Goal: Information Seeking & Learning: Learn about a topic

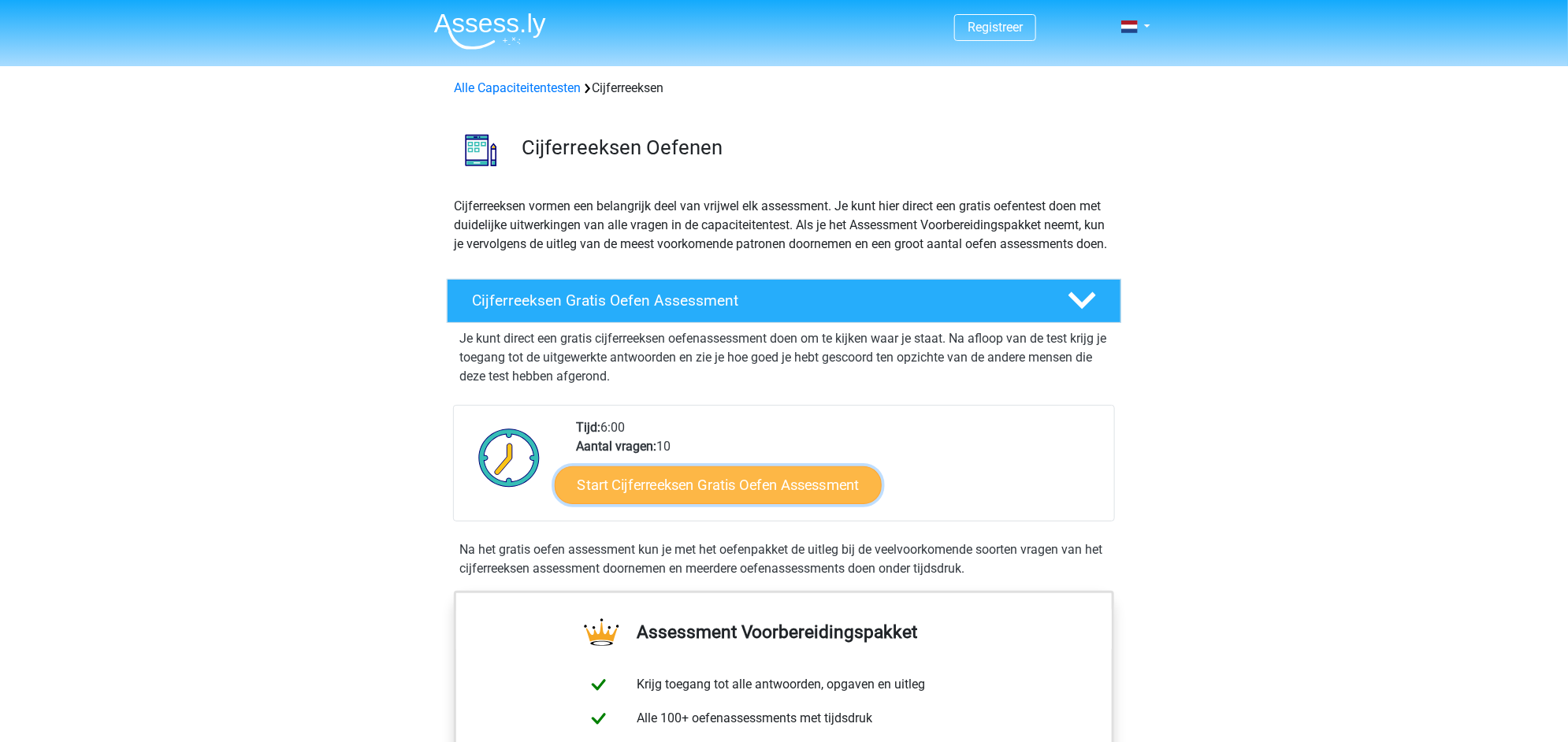
click at [678, 501] on link "Start Cijferreeksen Gratis Oefen Assessment" at bounding box center [718, 484] width 327 height 38
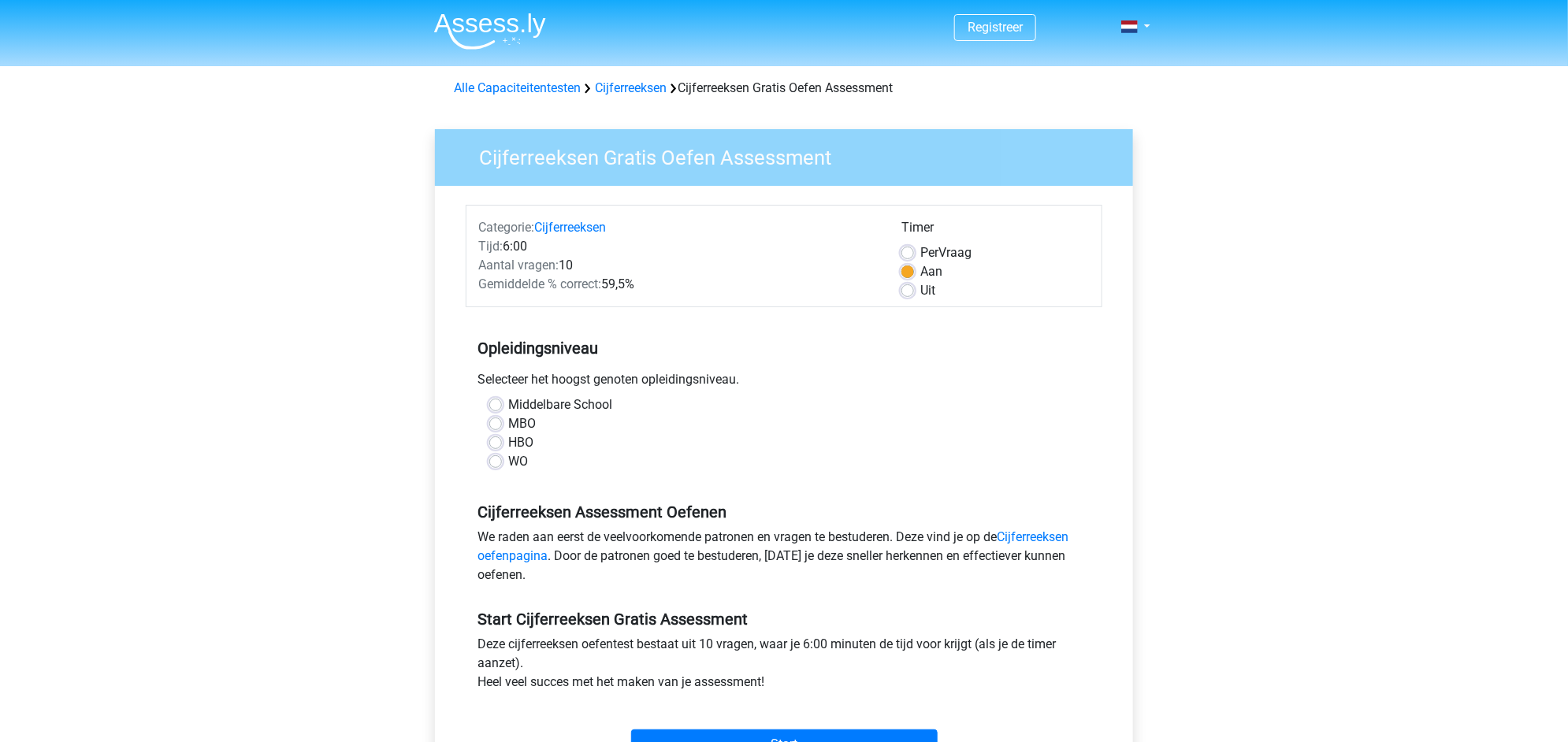
click at [508, 426] on label "MBO" at bounding box center [521, 423] width 27 height 19
click at [491, 426] on input "MBO" at bounding box center [495, 422] width 12 height 16
radio input "true"
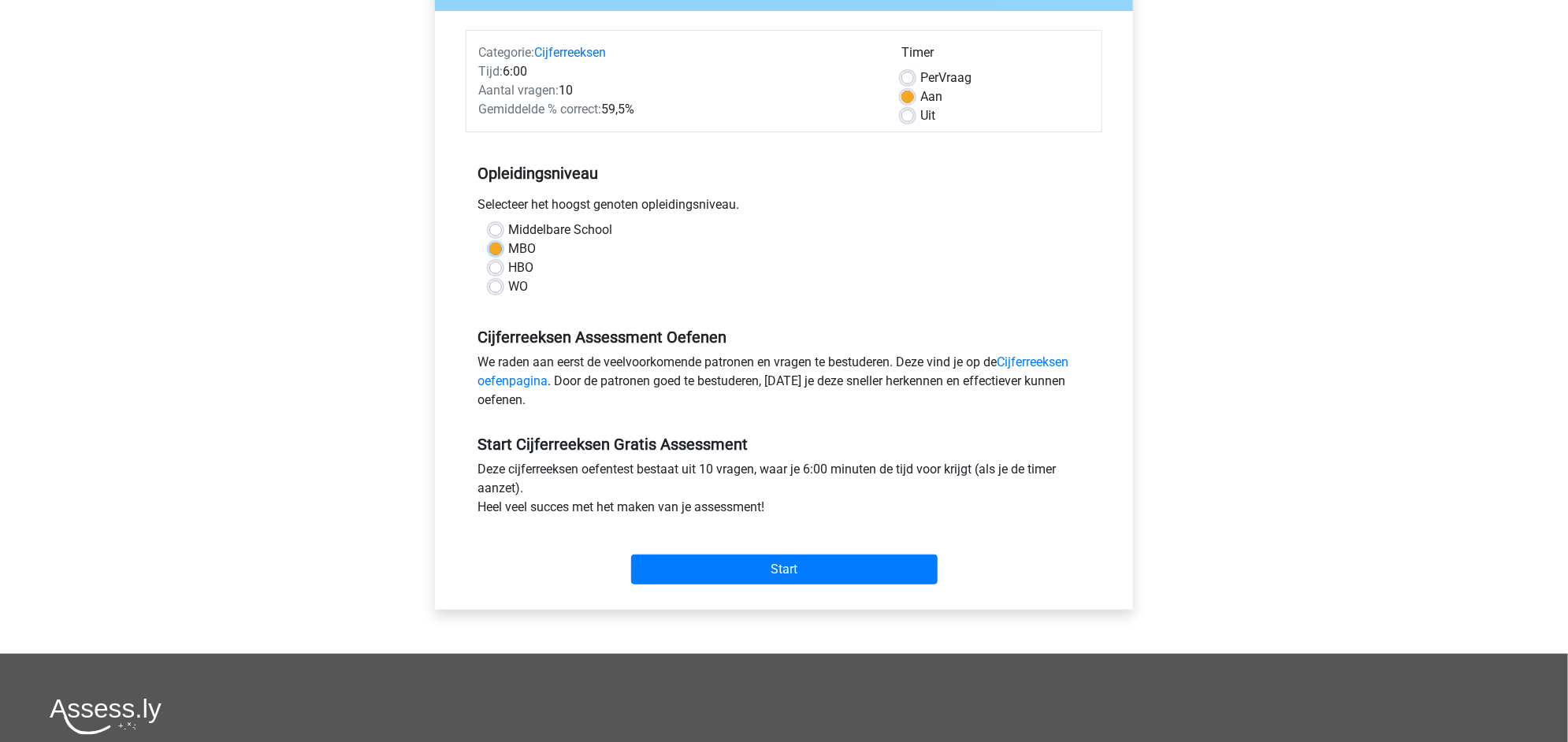
scroll to position [189, 0]
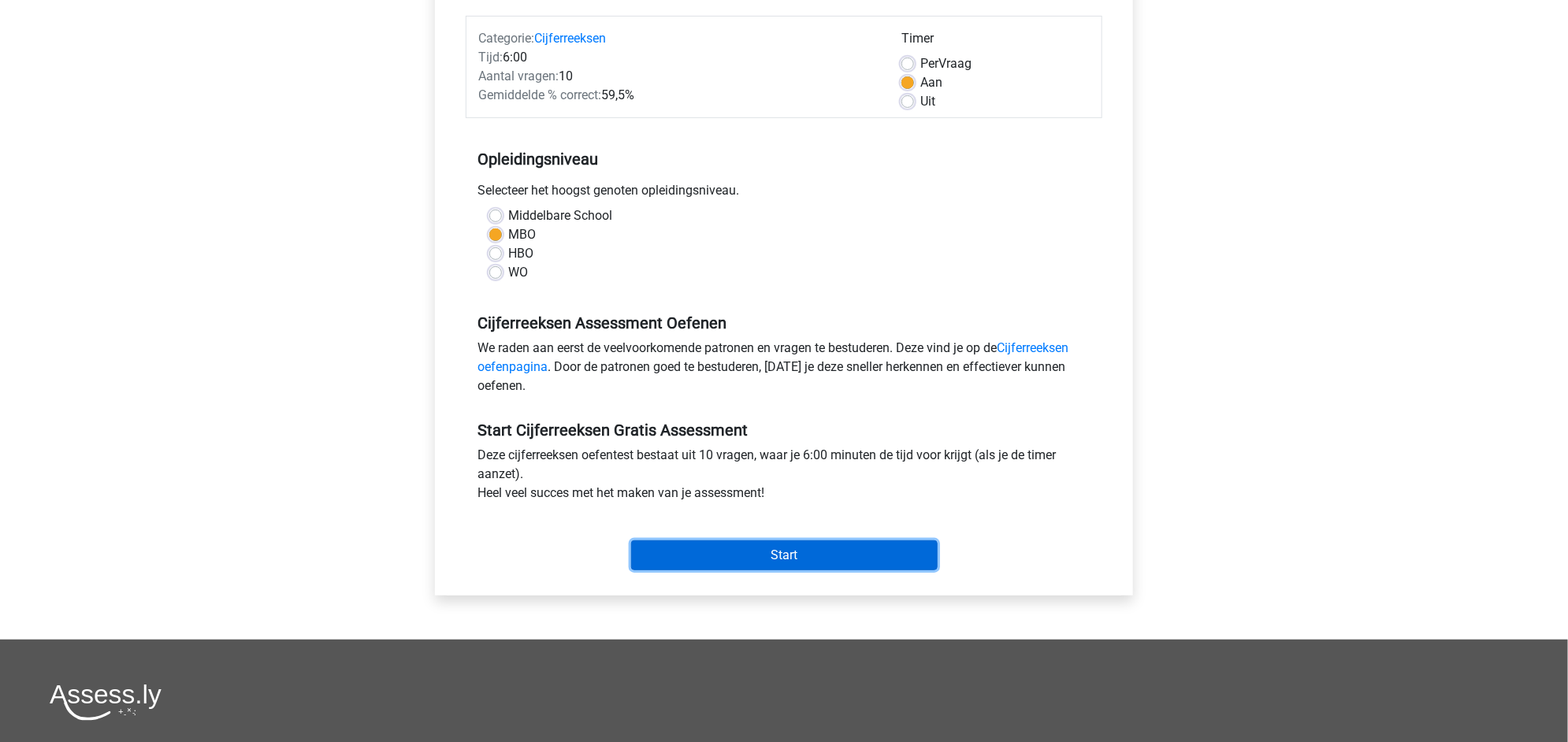
click at [768, 548] on input "Start" at bounding box center [784, 555] width 306 height 30
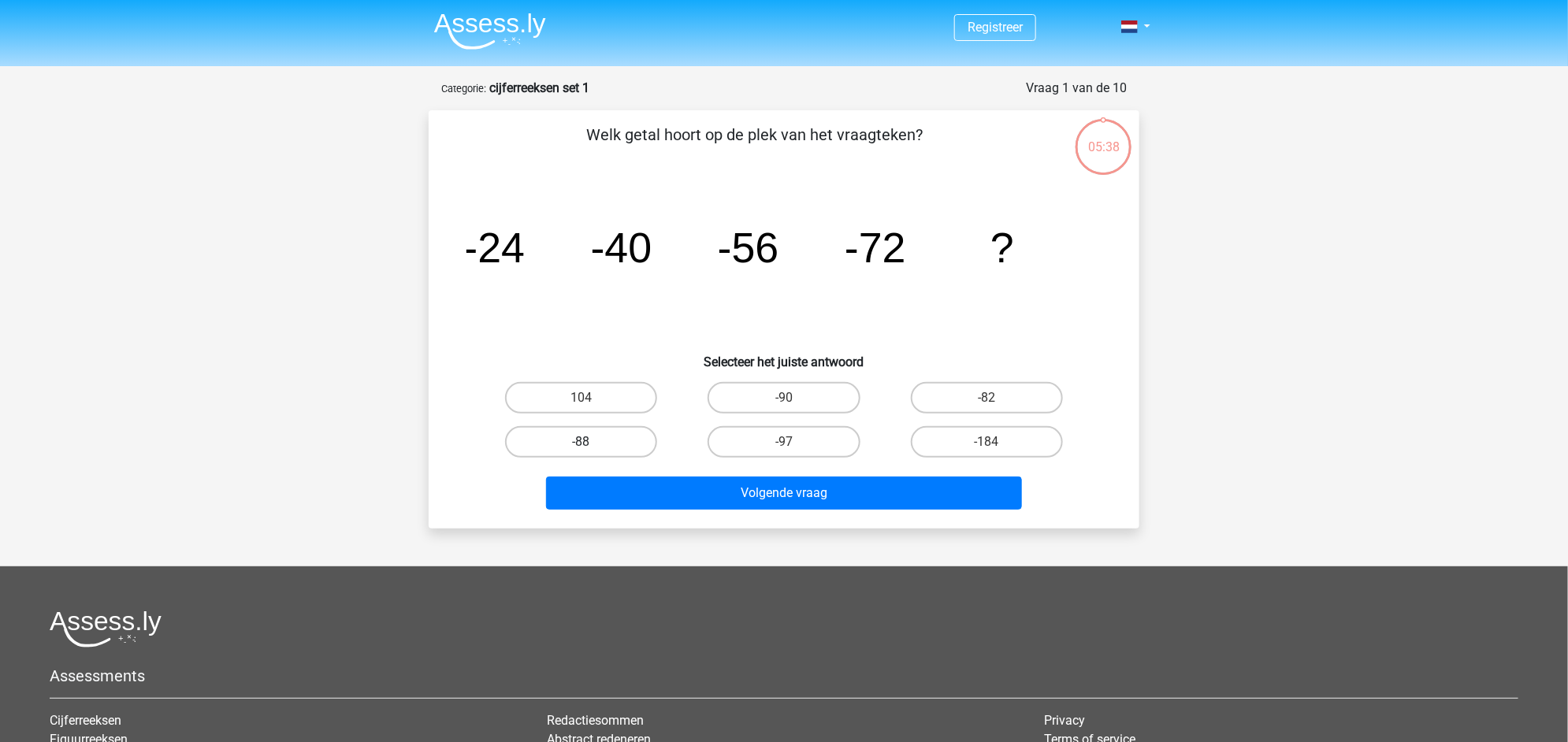
click at [587, 437] on label "-88" at bounding box center [581, 442] width 152 height 31
click at [587, 442] on input "-88" at bounding box center [586, 447] width 10 height 10
radio input "true"
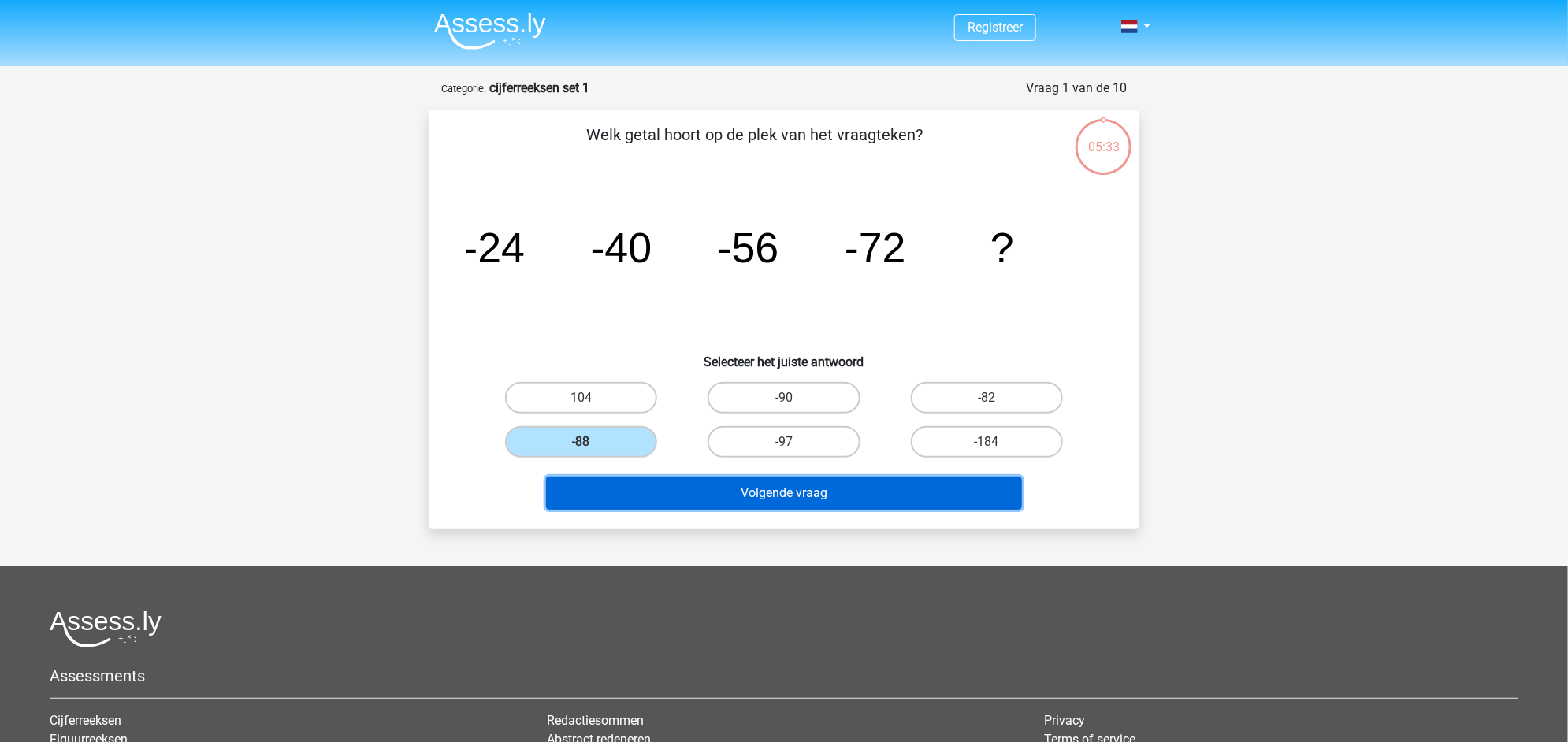
click at [618, 485] on button "Volgende vraag" at bounding box center [784, 493] width 476 height 33
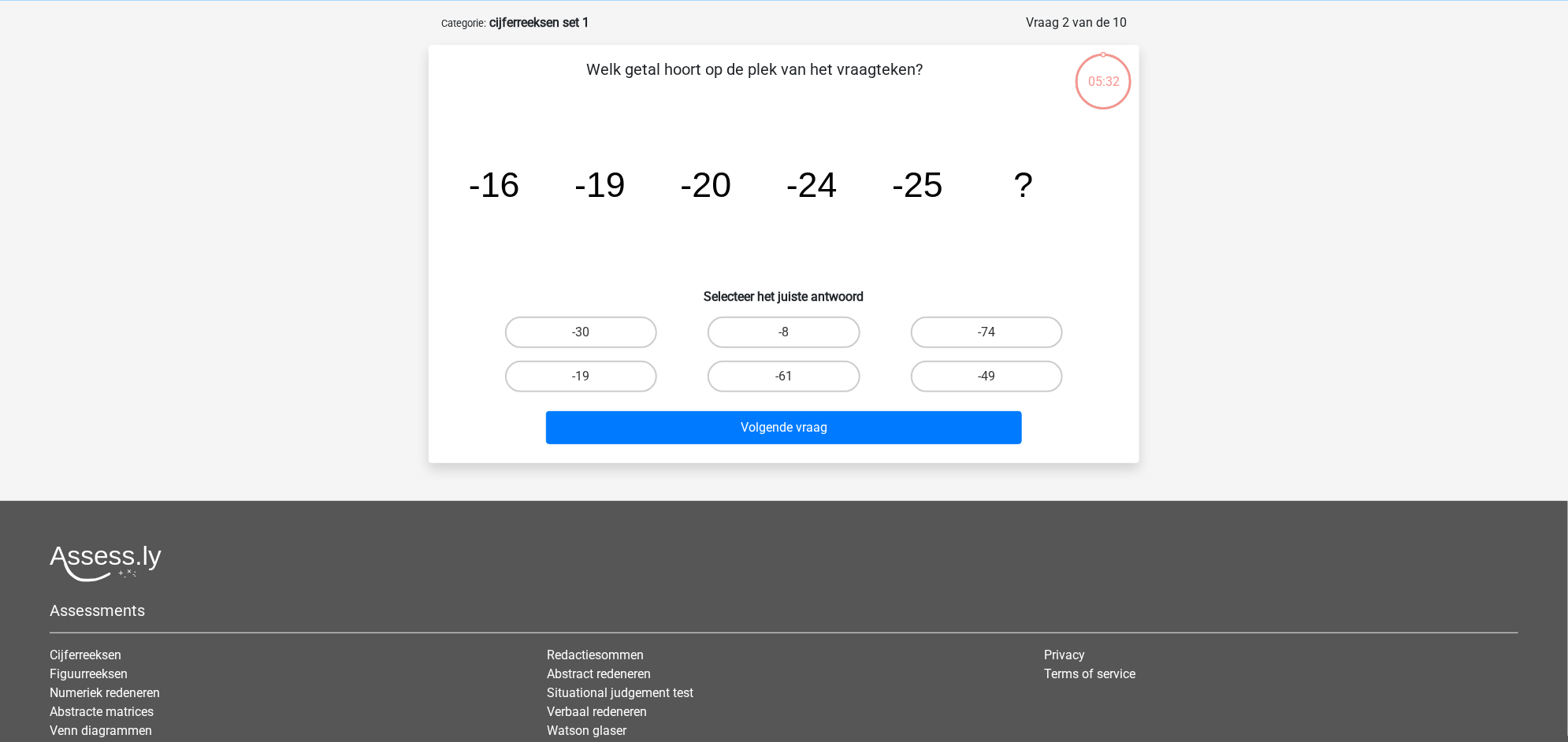
scroll to position [78, 0]
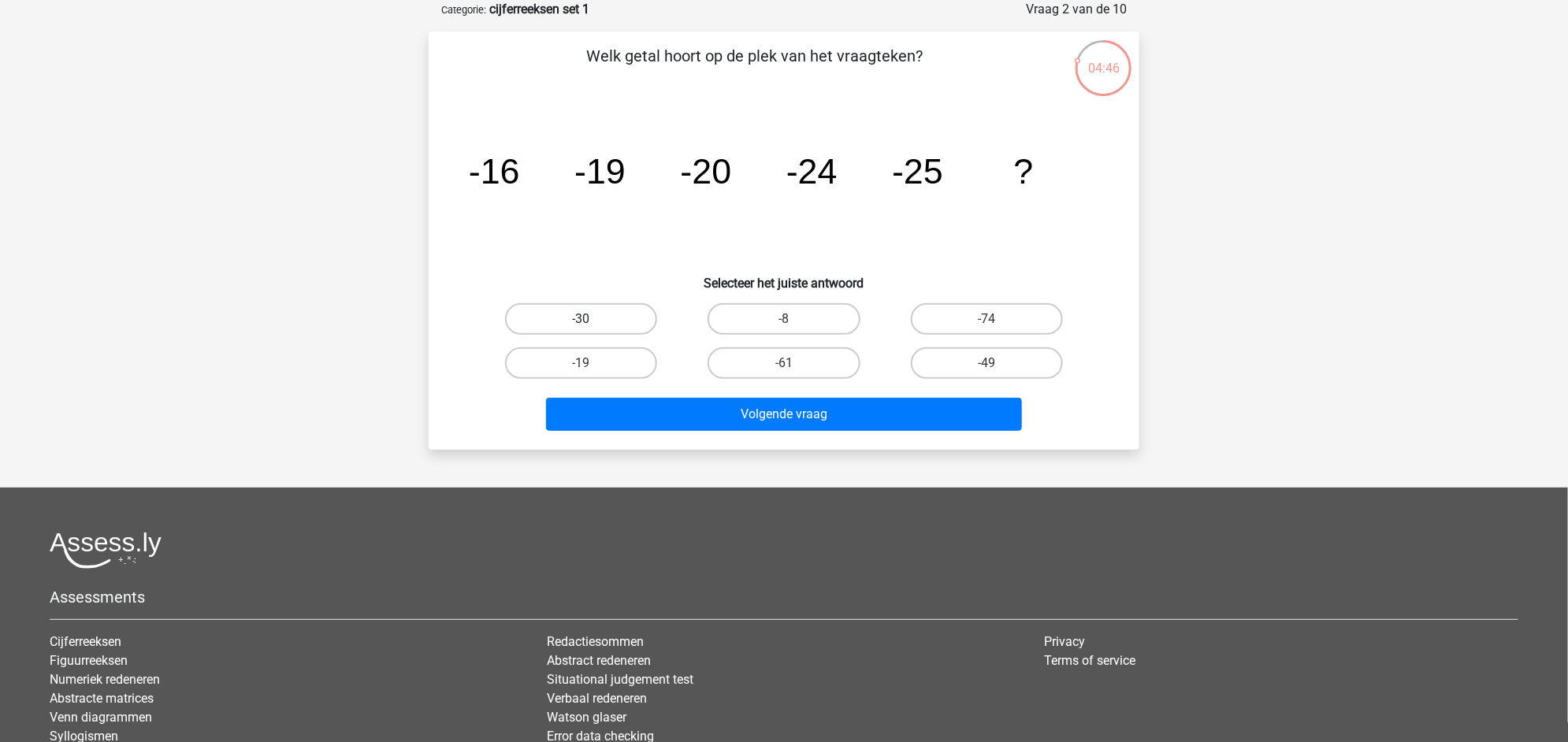
click at [609, 316] on label "-30" at bounding box center [581, 319] width 152 height 31
click at [592, 319] on input "-30" at bounding box center [586, 324] width 10 height 10
radio input "true"
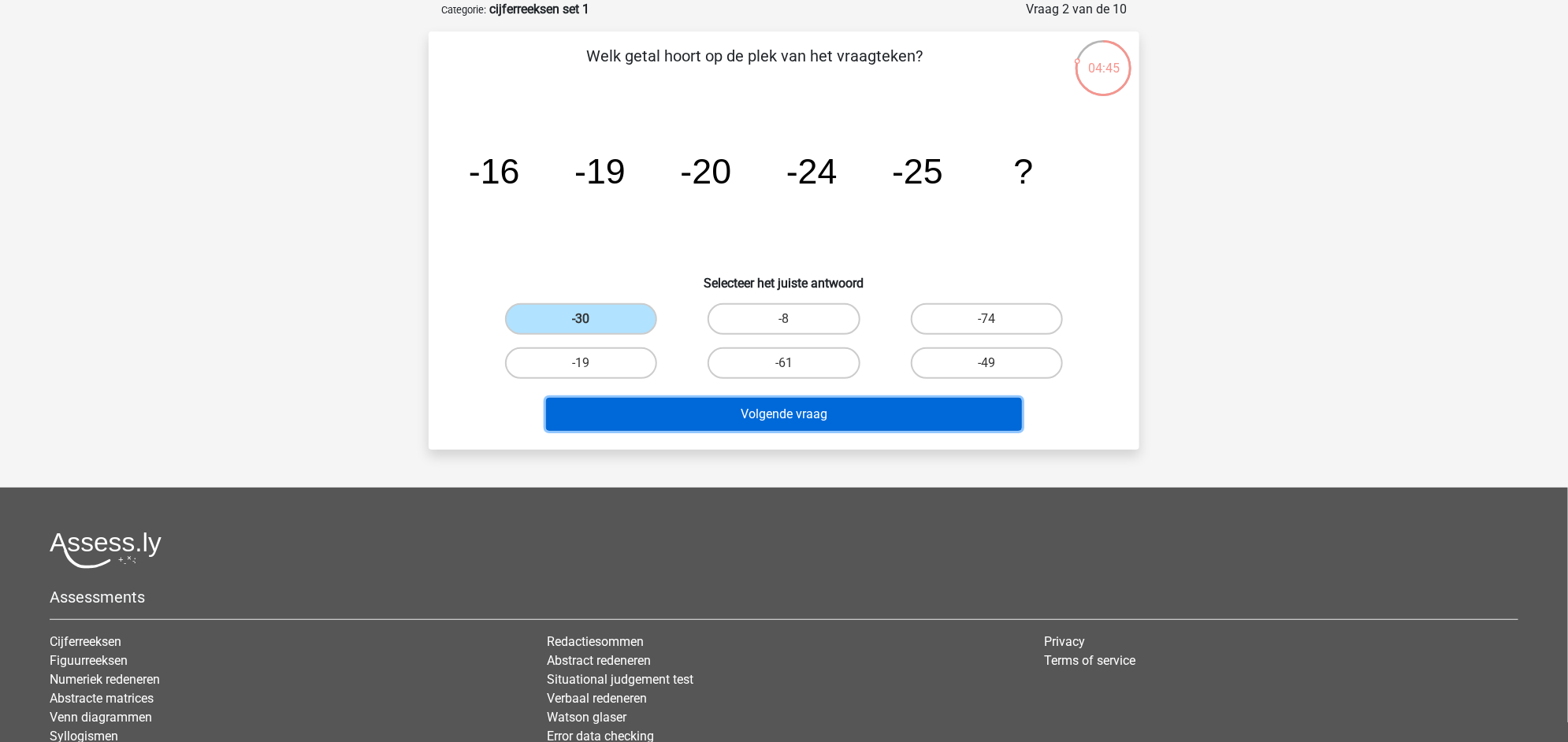
click at [739, 405] on button "Volgende vraag" at bounding box center [784, 414] width 476 height 33
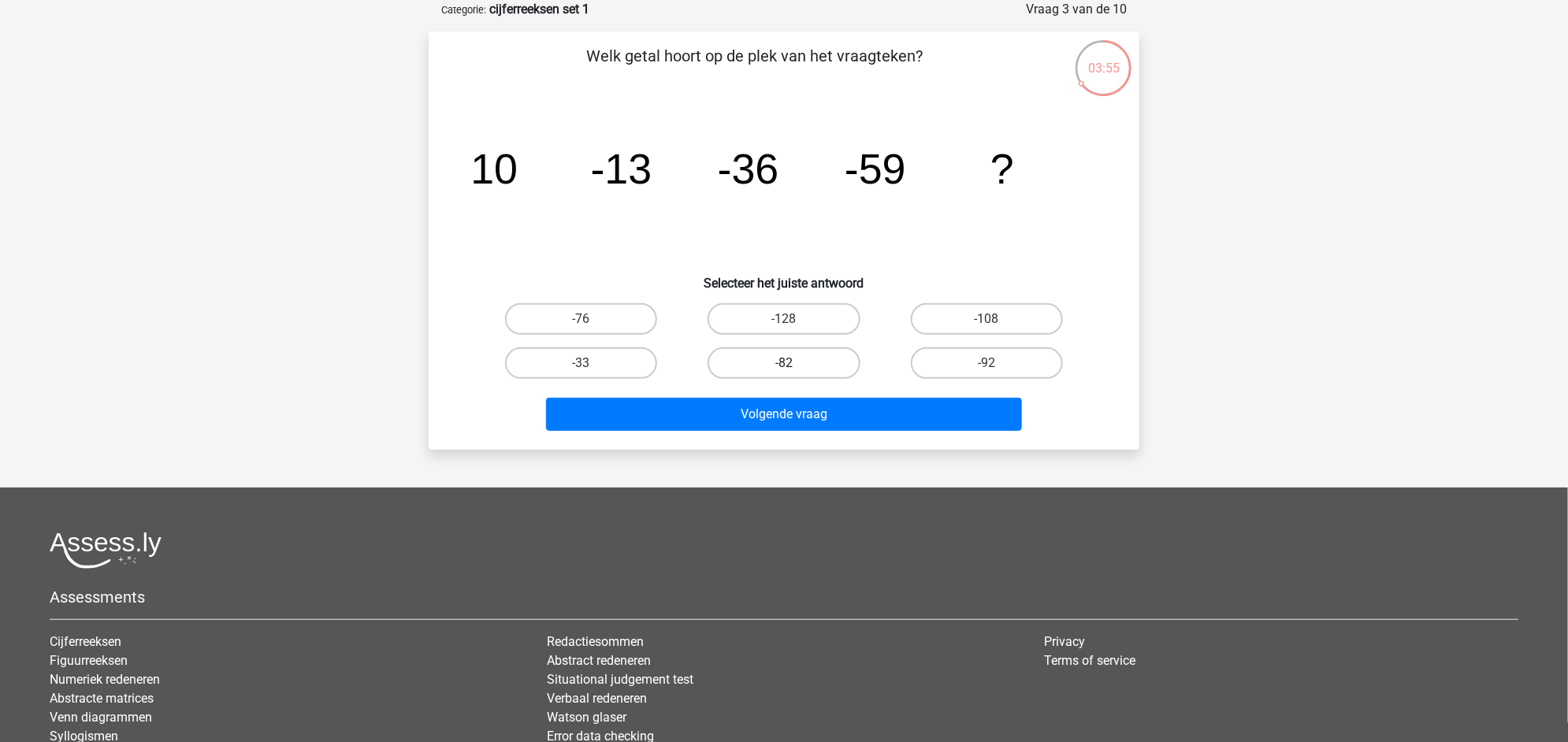
click at [784, 352] on label "-82" at bounding box center [784, 363] width 152 height 31
click at [784, 363] on input "-82" at bounding box center [789, 368] width 10 height 10
radio input "true"
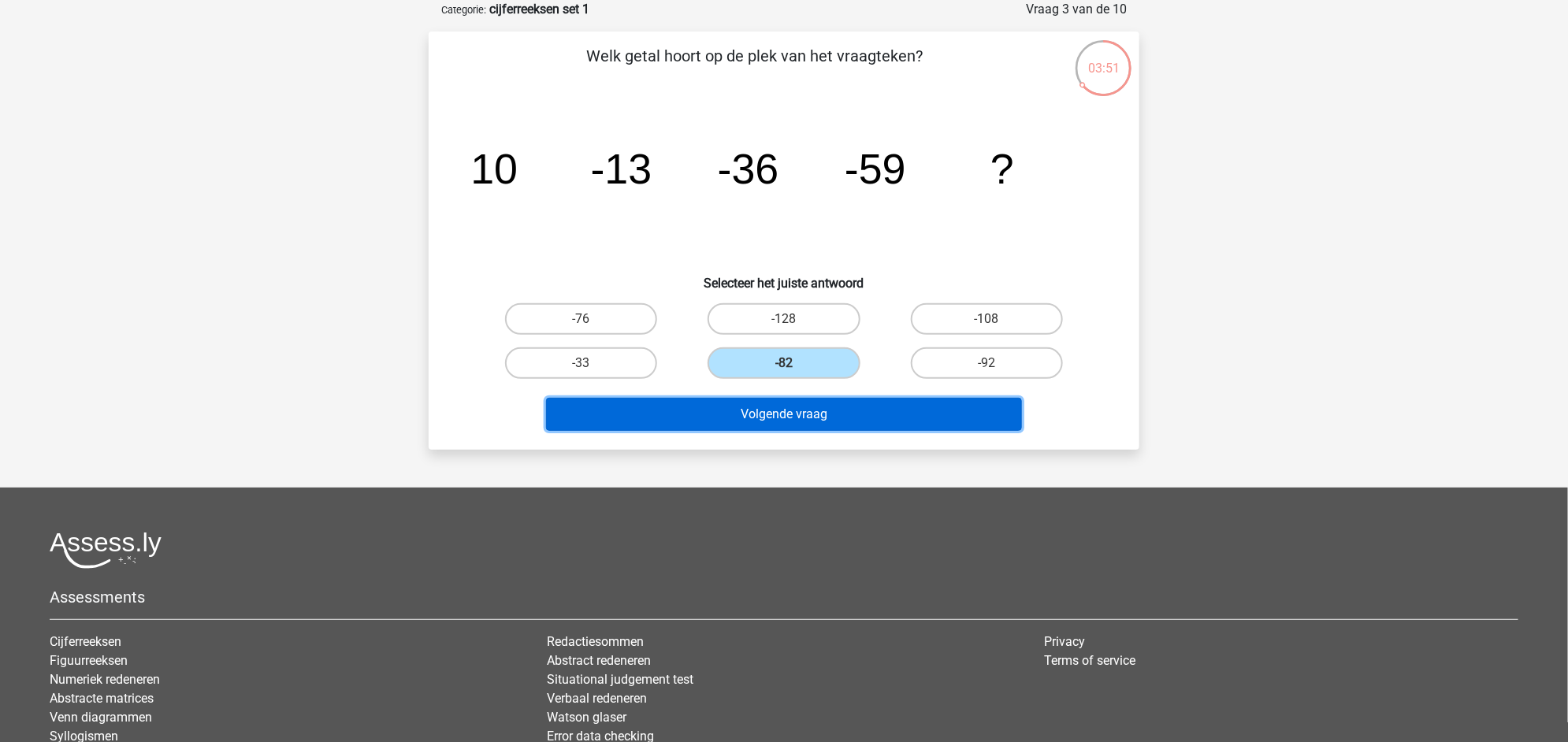
click at [795, 418] on button "Volgende vraag" at bounding box center [784, 414] width 476 height 33
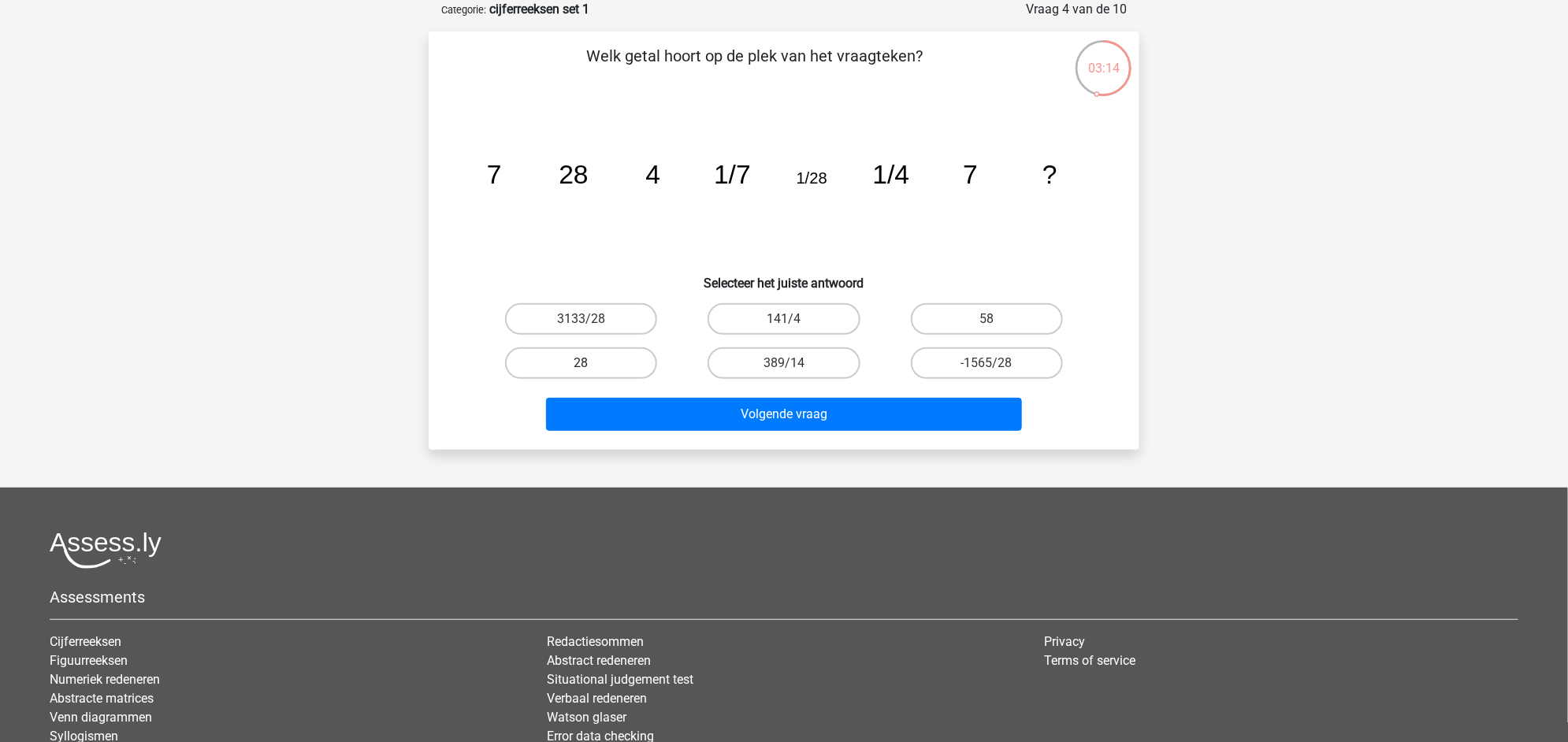
click at [576, 367] on label "28" at bounding box center [581, 363] width 152 height 31
click at [581, 367] on input "28" at bounding box center [586, 368] width 10 height 10
radio input "true"
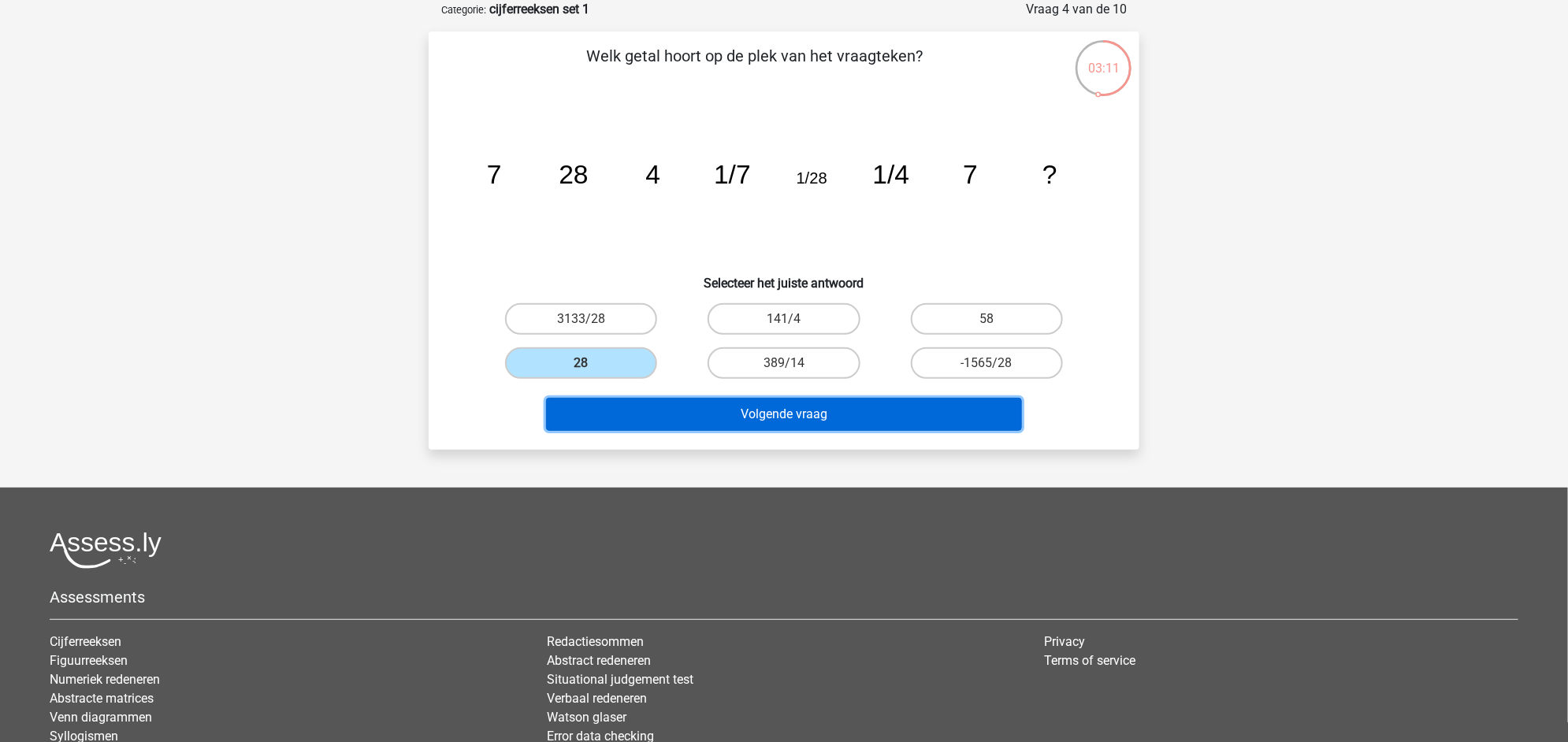
click at [763, 416] on button "Volgende vraag" at bounding box center [784, 414] width 476 height 33
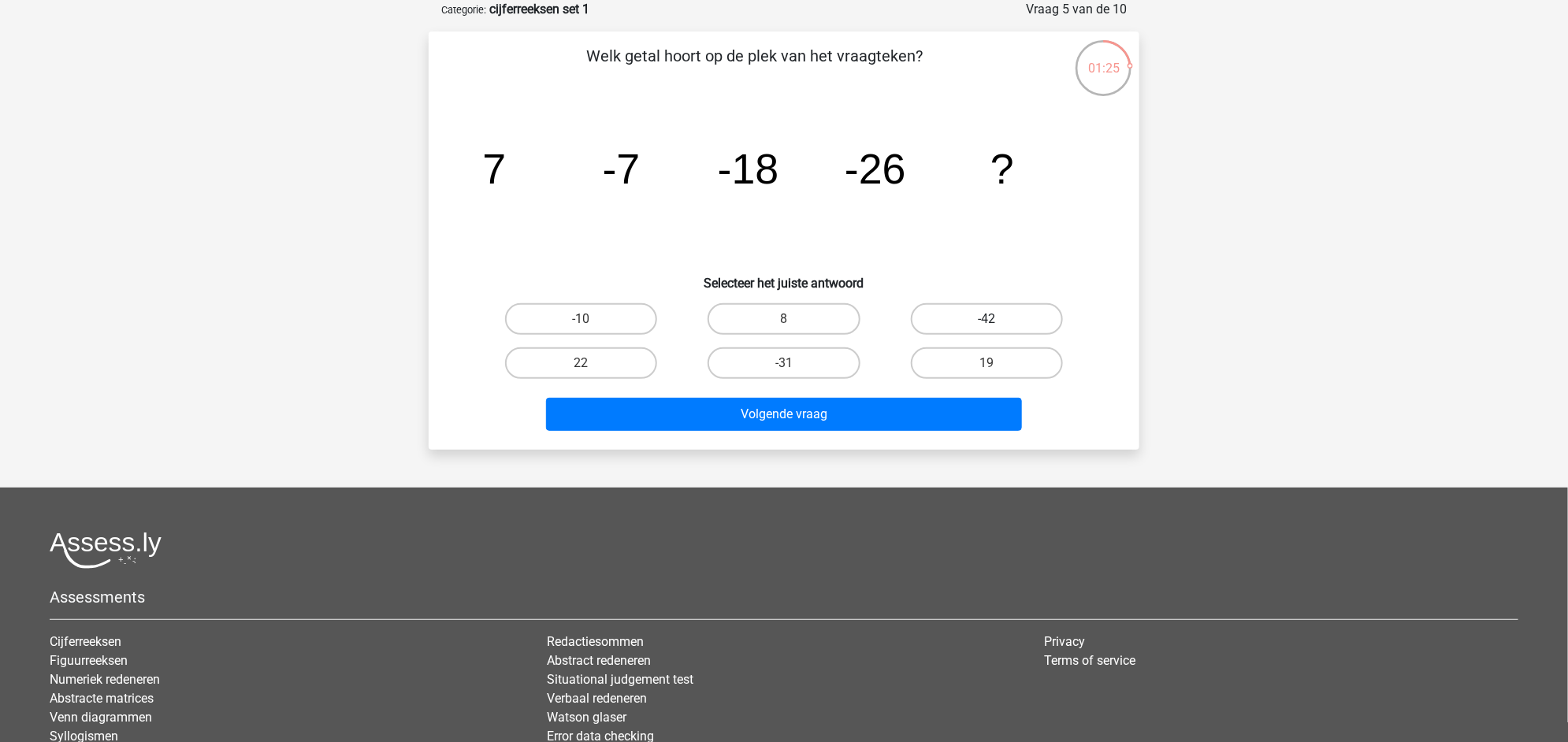
click at [977, 319] on label "-42" at bounding box center [987, 319] width 152 height 31
click at [987, 319] on input "-42" at bounding box center [992, 324] width 10 height 10
radio input "true"
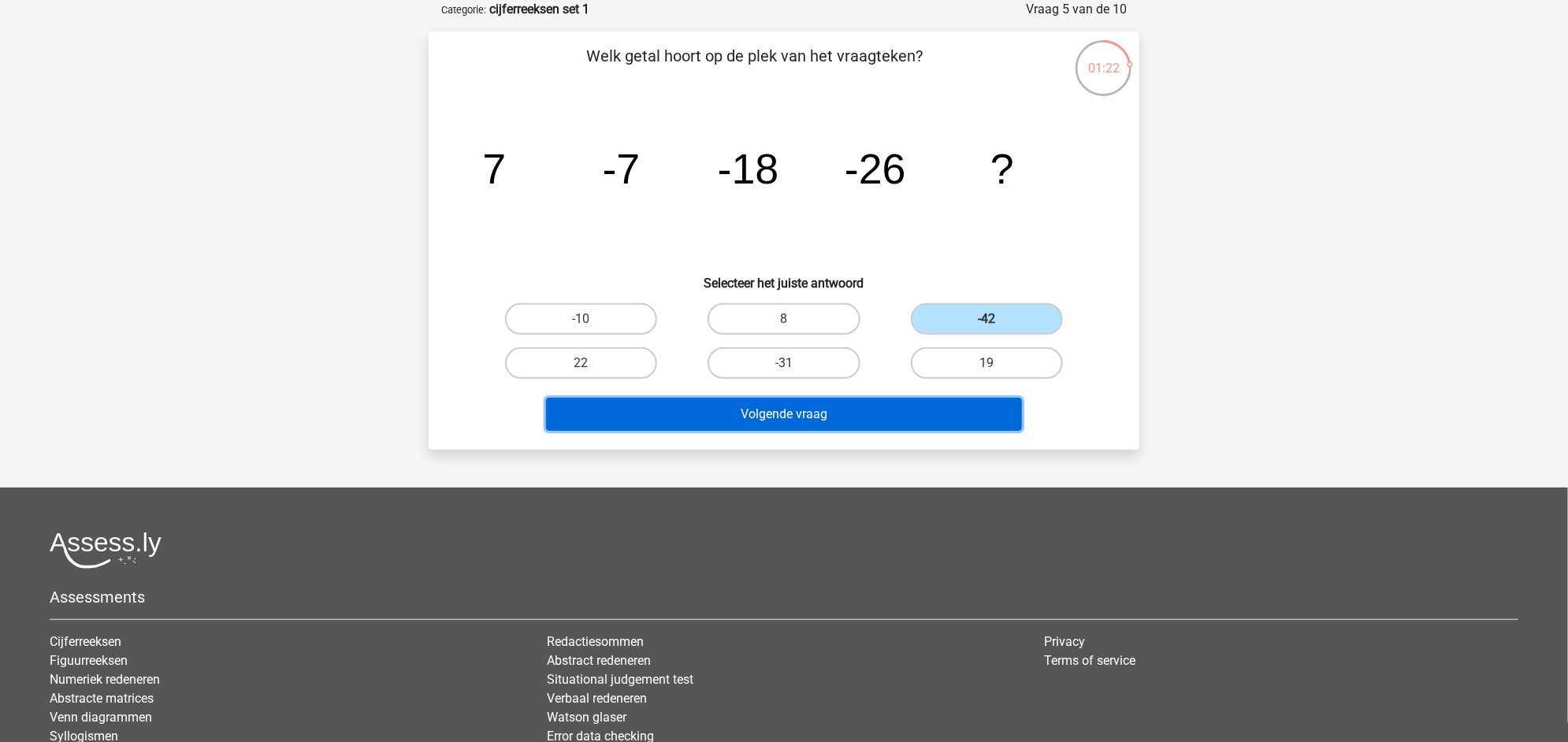
click at [912, 403] on button "Volgende vraag" at bounding box center [784, 414] width 476 height 33
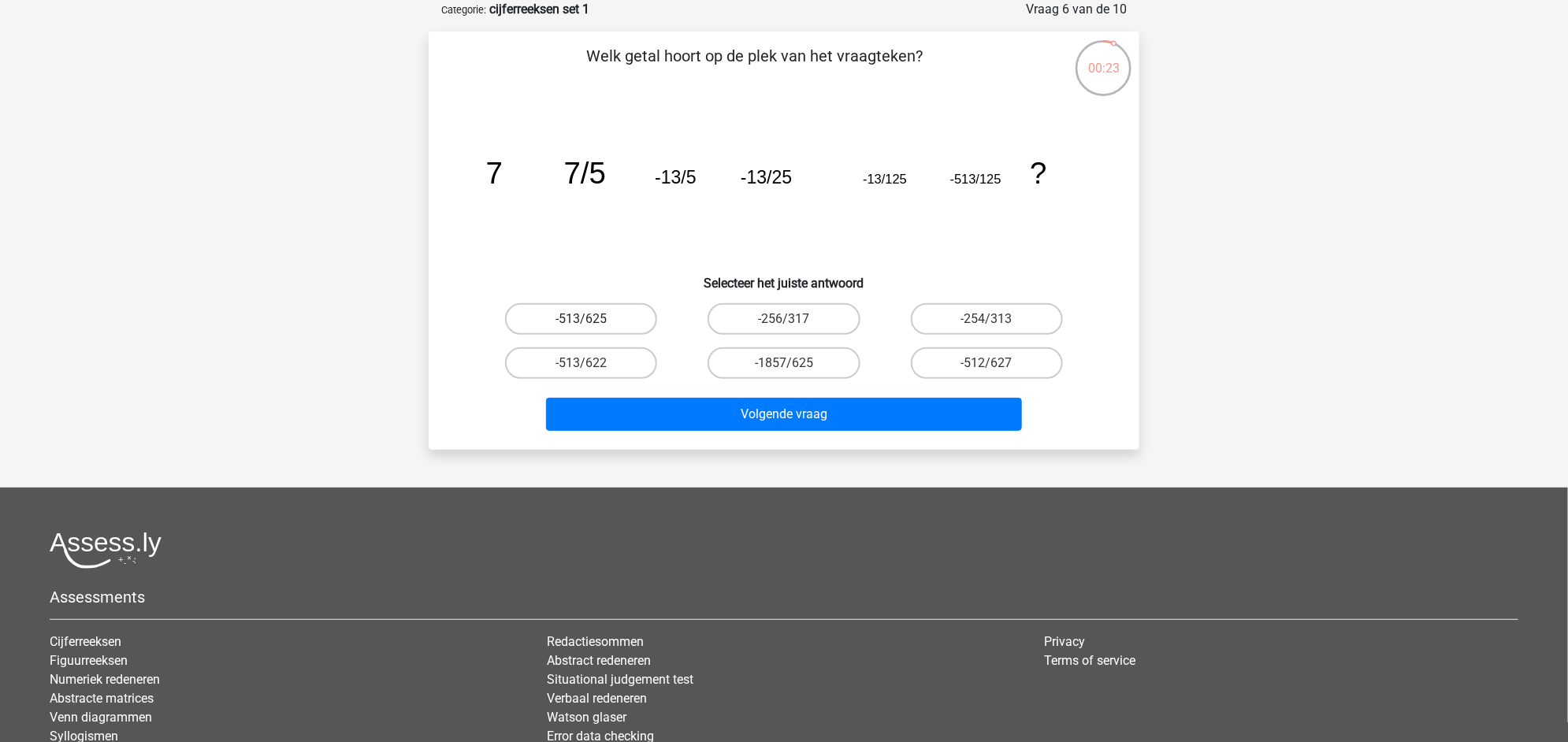
click at [608, 315] on label "-513/625" at bounding box center [581, 319] width 152 height 31
click at [592, 319] on input "-513/625" at bounding box center [586, 324] width 10 height 10
radio input "true"
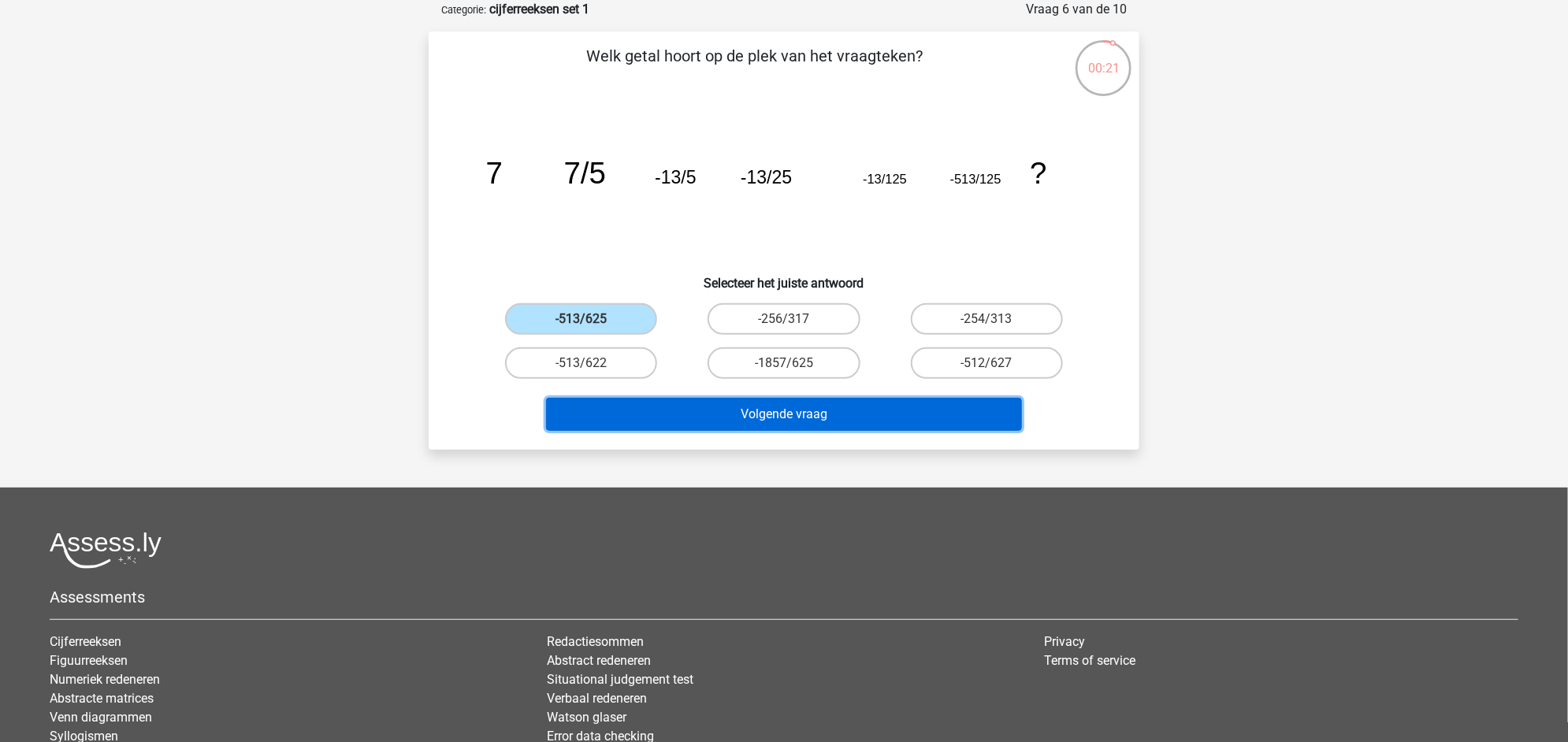
click at [736, 408] on button "Volgende vraag" at bounding box center [784, 414] width 476 height 33
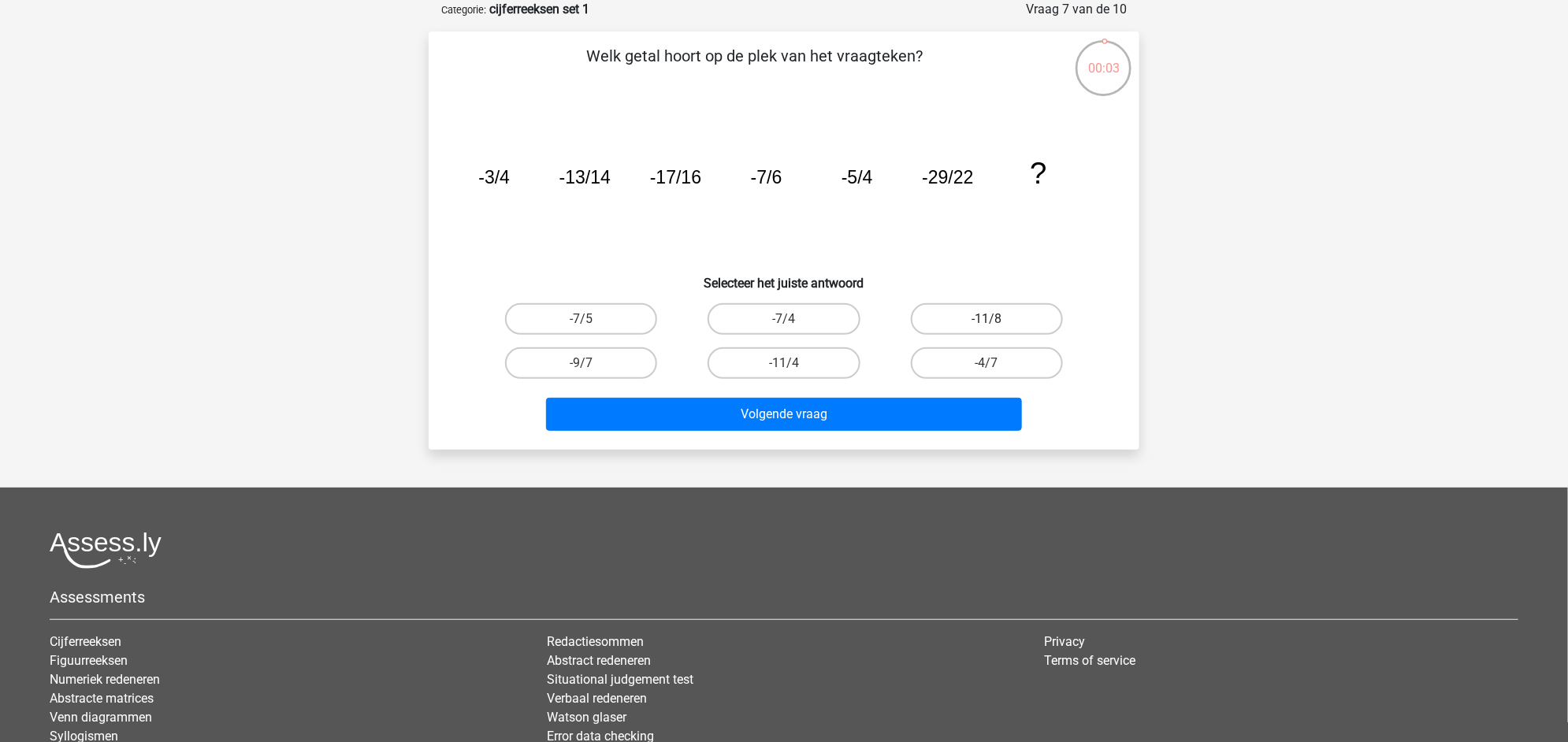
click at [1022, 305] on label "-11/8" at bounding box center [987, 319] width 152 height 31
click at [997, 319] on input "-11/8" at bounding box center [992, 324] width 10 height 10
radio input "true"
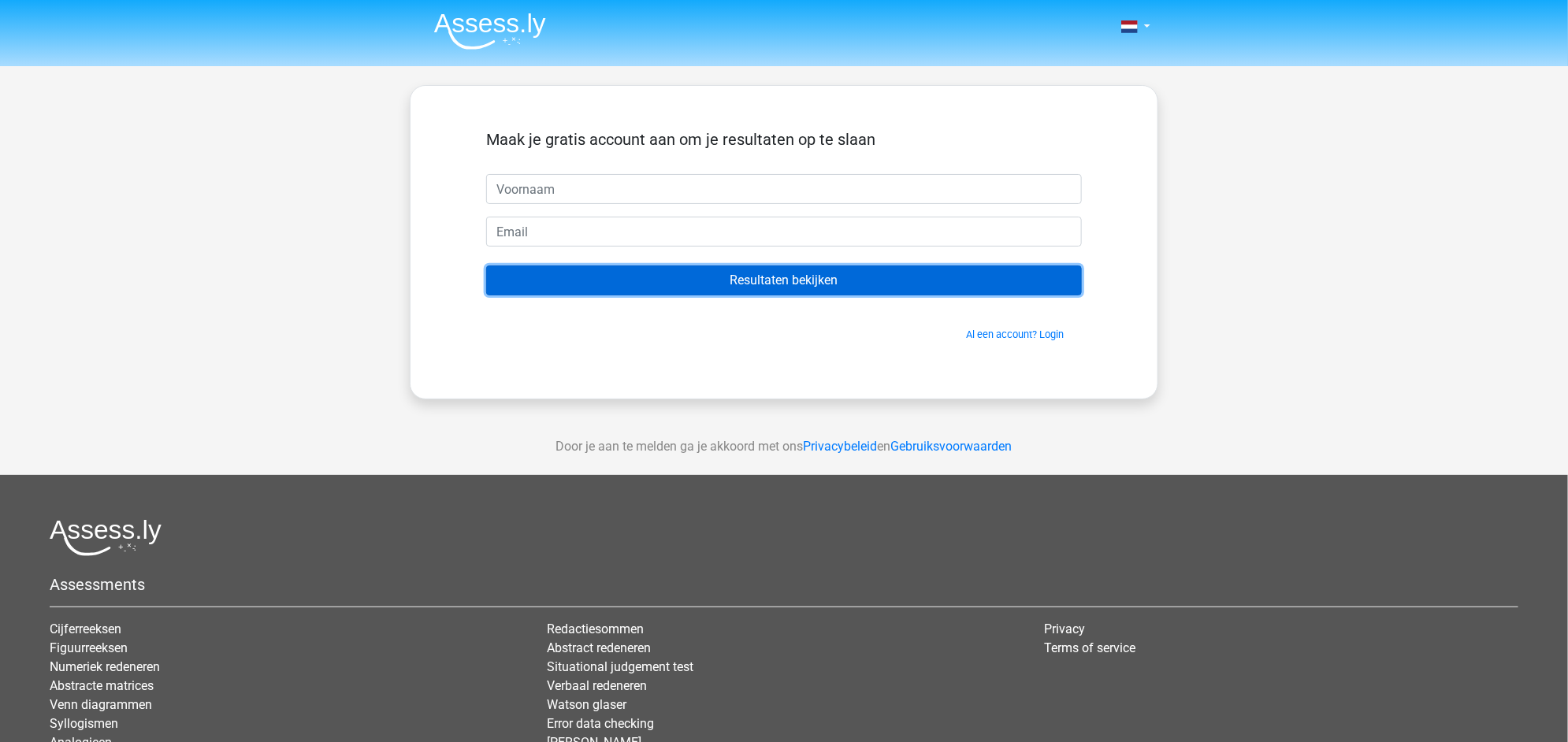
click at [959, 279] on input "Resultaten bekijken" at bounding box center [784, 281] width 595 height 30
